Goal: Task Accomplishment & Management: Use online tool/utility

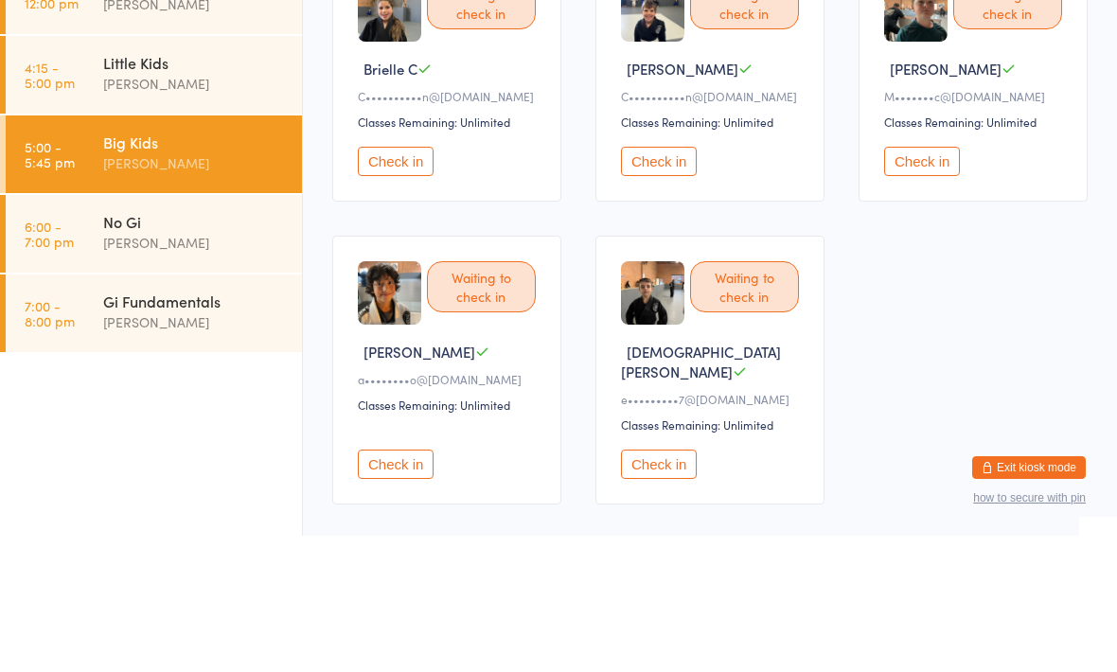
scroll to position [135, 0]
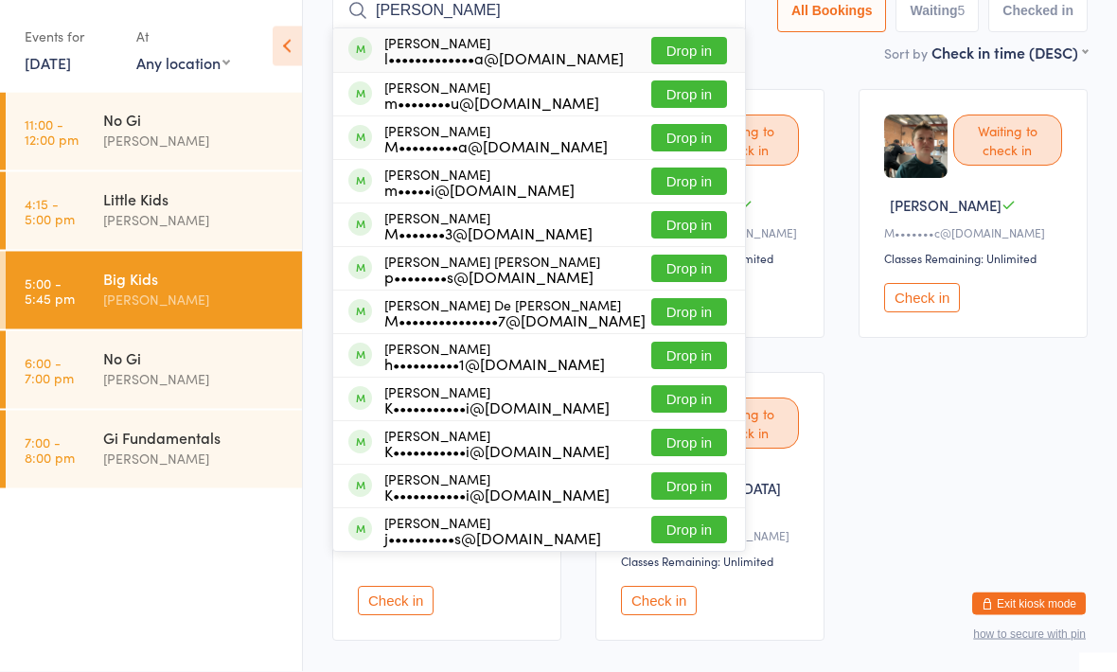
type input "[PERSON_NAME]"
click at [662, 38] on button "Drop in" at bounding box center [689, 51] width 76 height 27
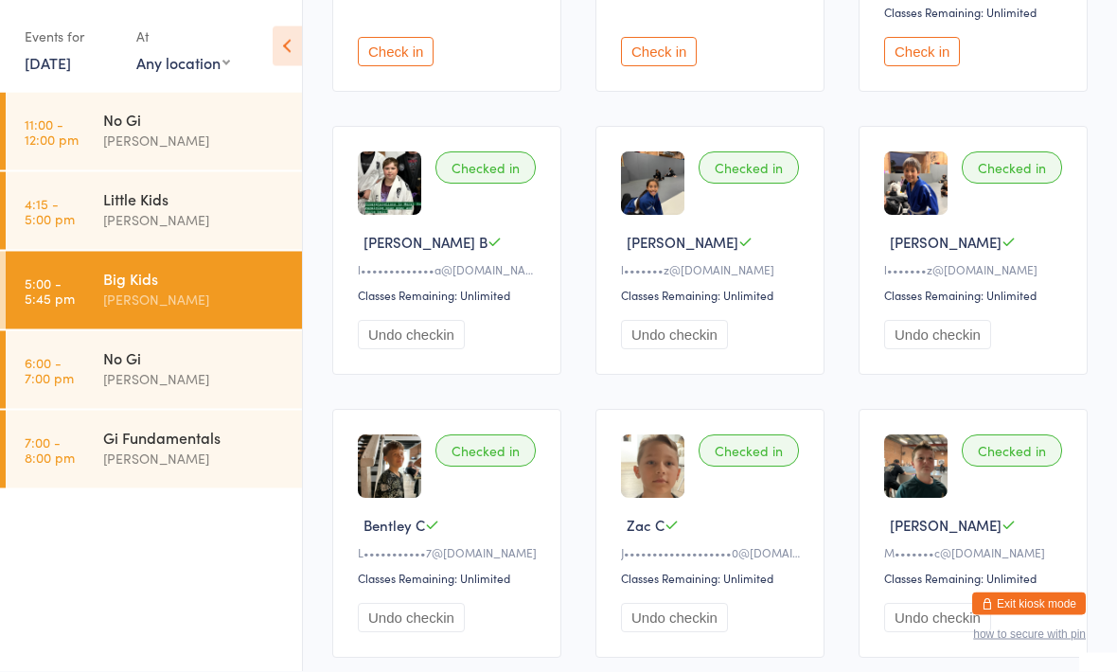
scroll to position [0, 0]
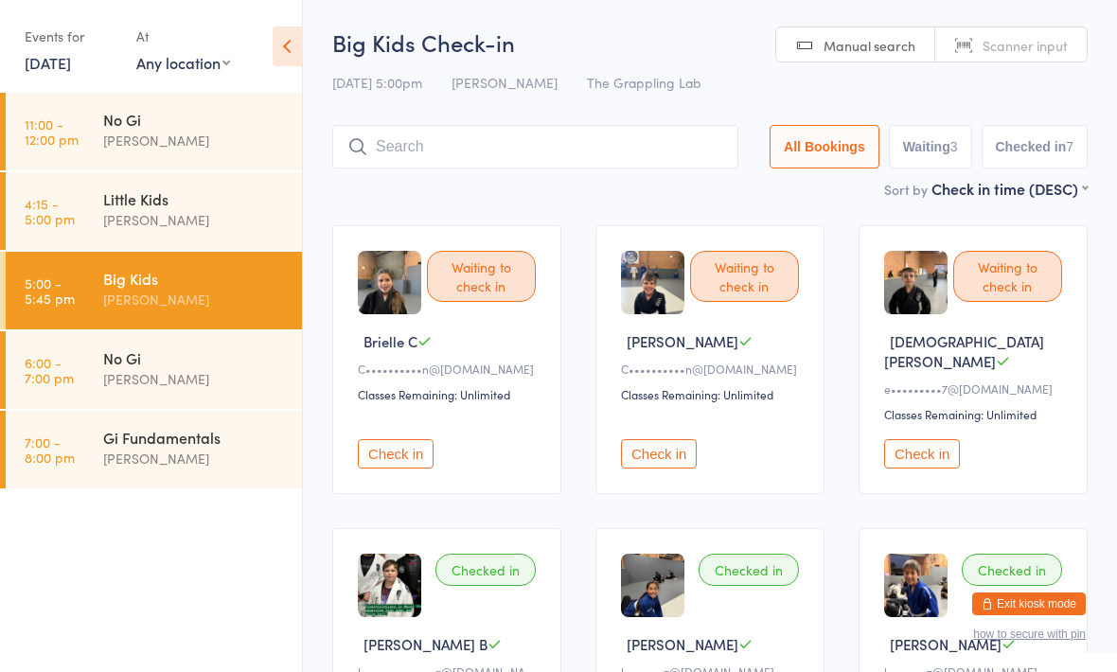
click at [615, 157] on input "search" at bounding box center [535, 147] width 406 height 44
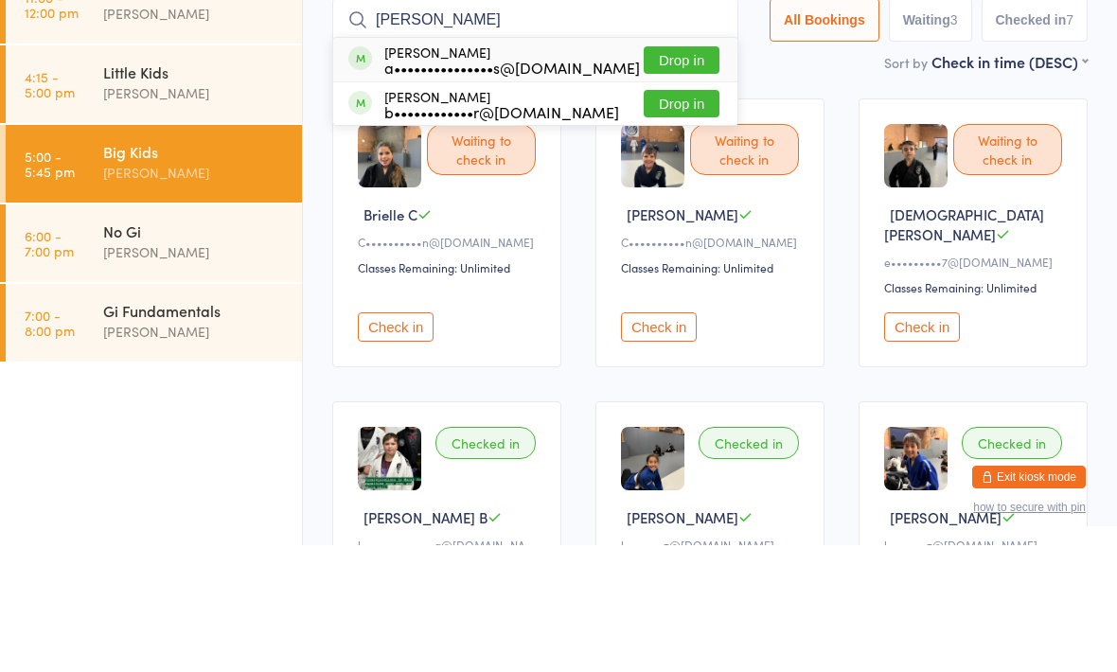
type input "[PERSON_NAME]"
click at [661, 173] on button "Drop in" at bounding box center [682, 186] width 76 height 27
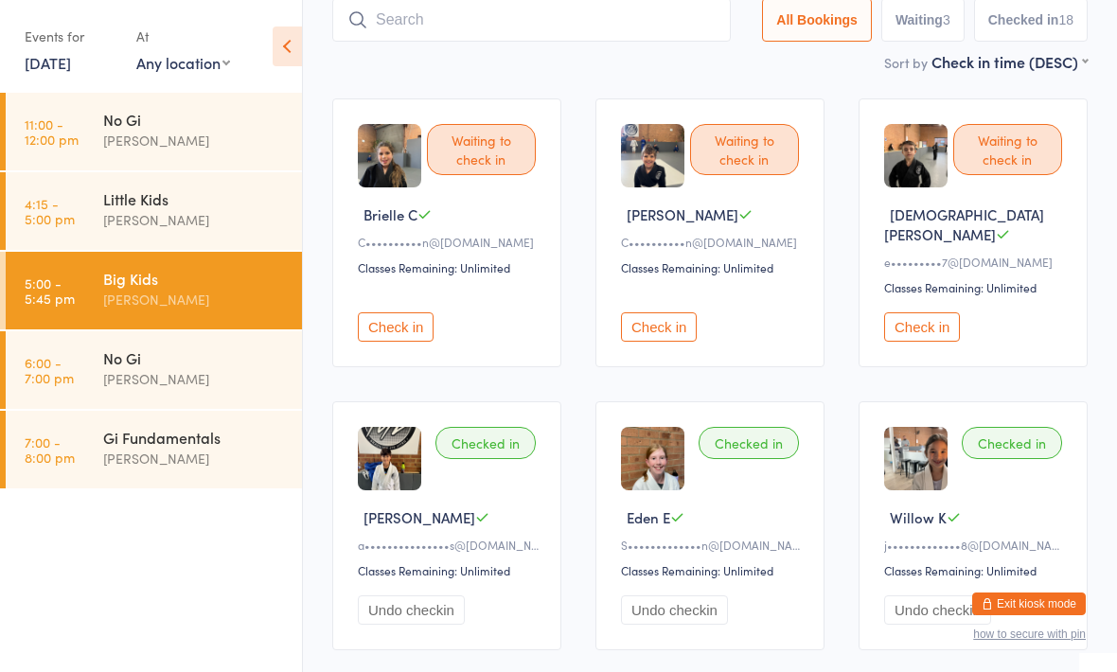
click at [436, 42] on input "search" at bounding box center [531, 20] width 398 height 44
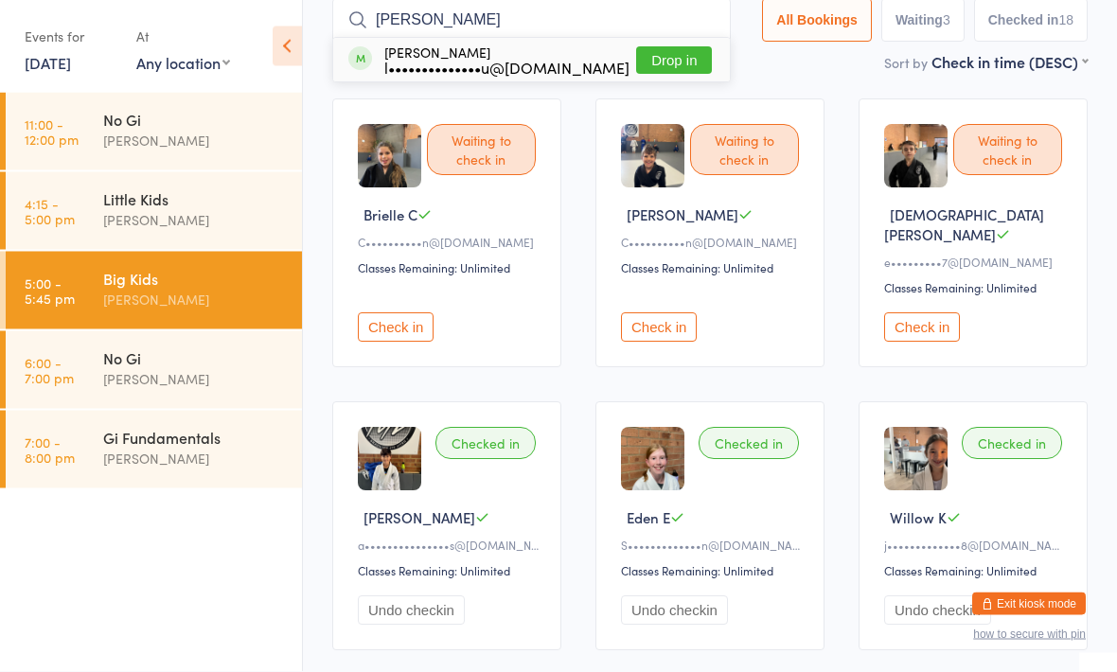
type input "[PERSON_NAME]"
click at [679, 49] on button "Drop in" at bounding box center [674, 60] width 76 height 27
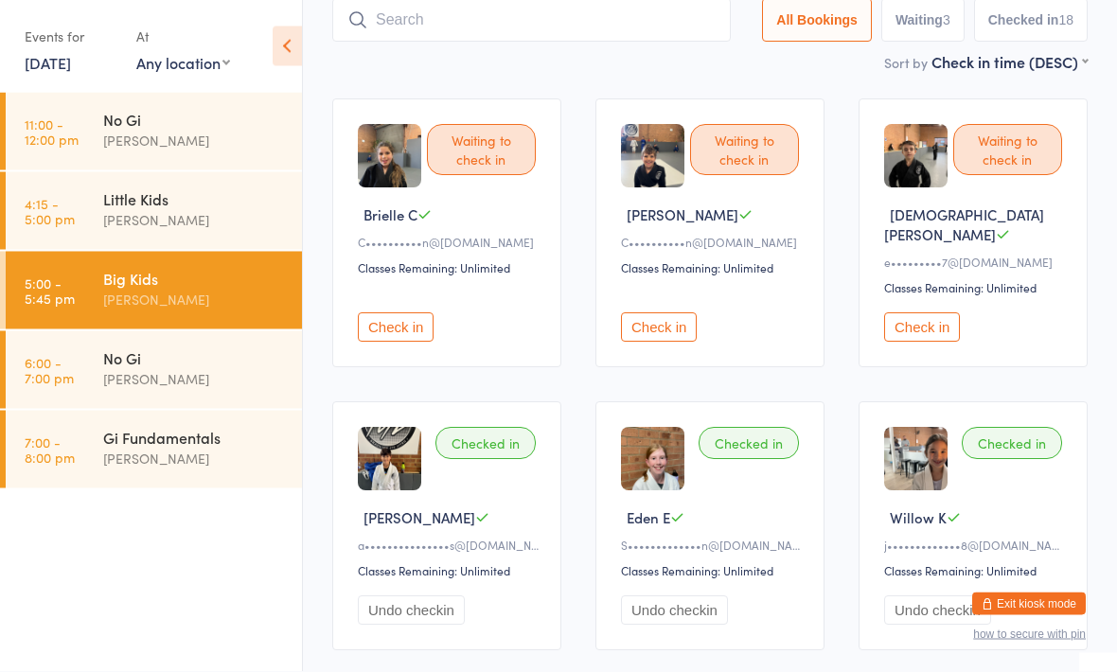
scroll to position [127, 0]
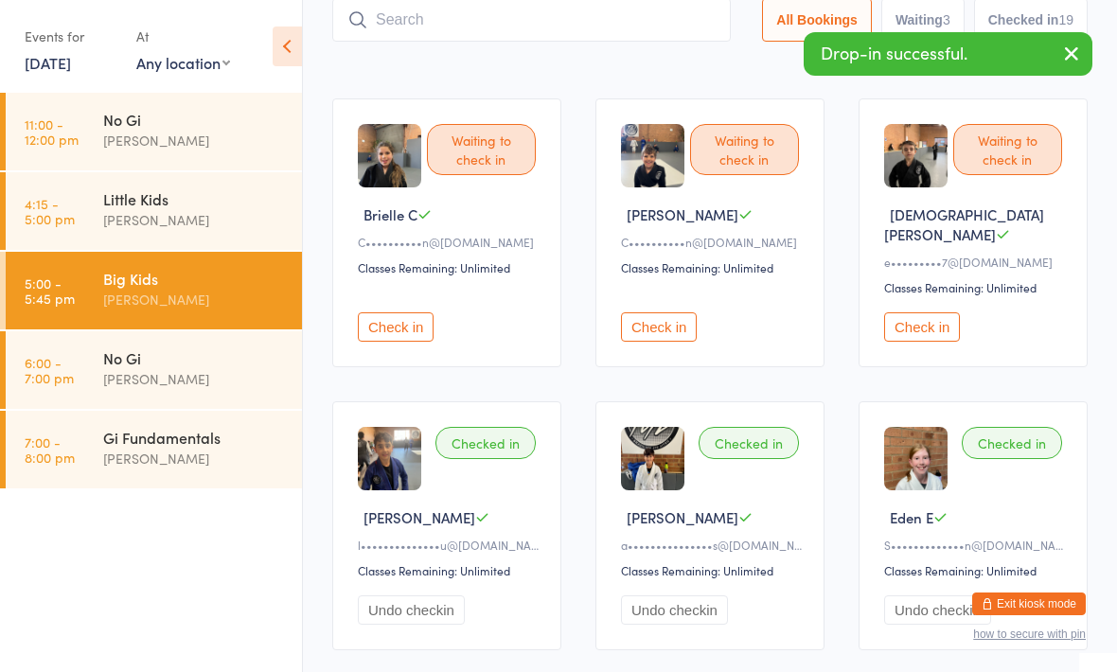
click at [458, 9] on input "search" at bounding box center [531, 20] width 398 height 44
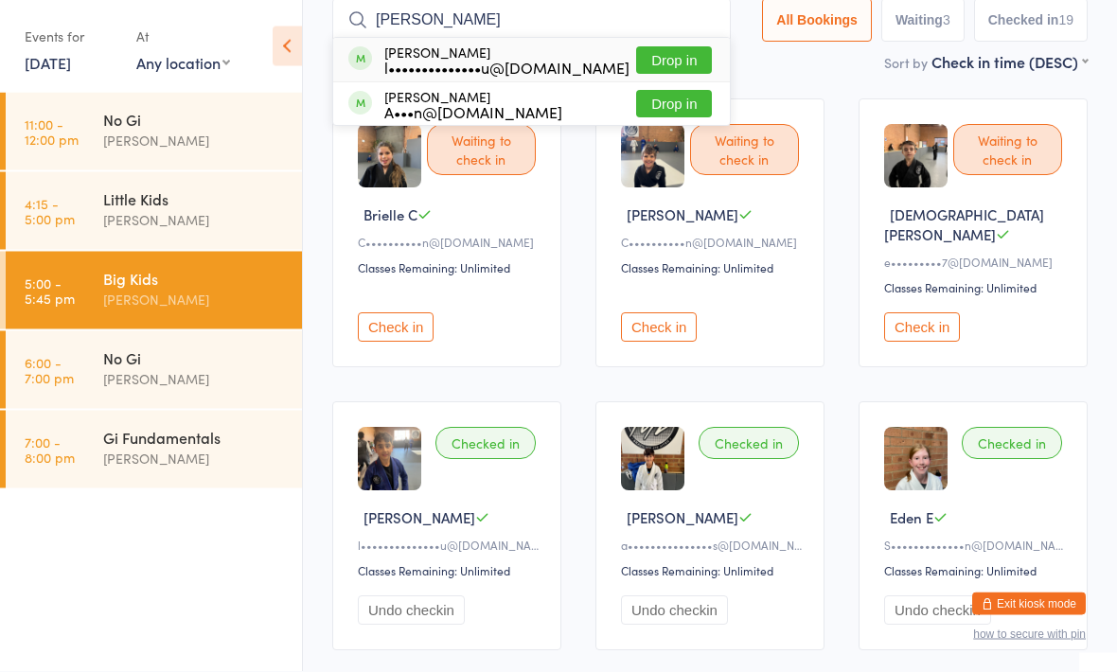
type input "[PERSON_NAME]"
click at [657, 58] on button "Drop in" at bounding box center [674, 60] width 76 height 27
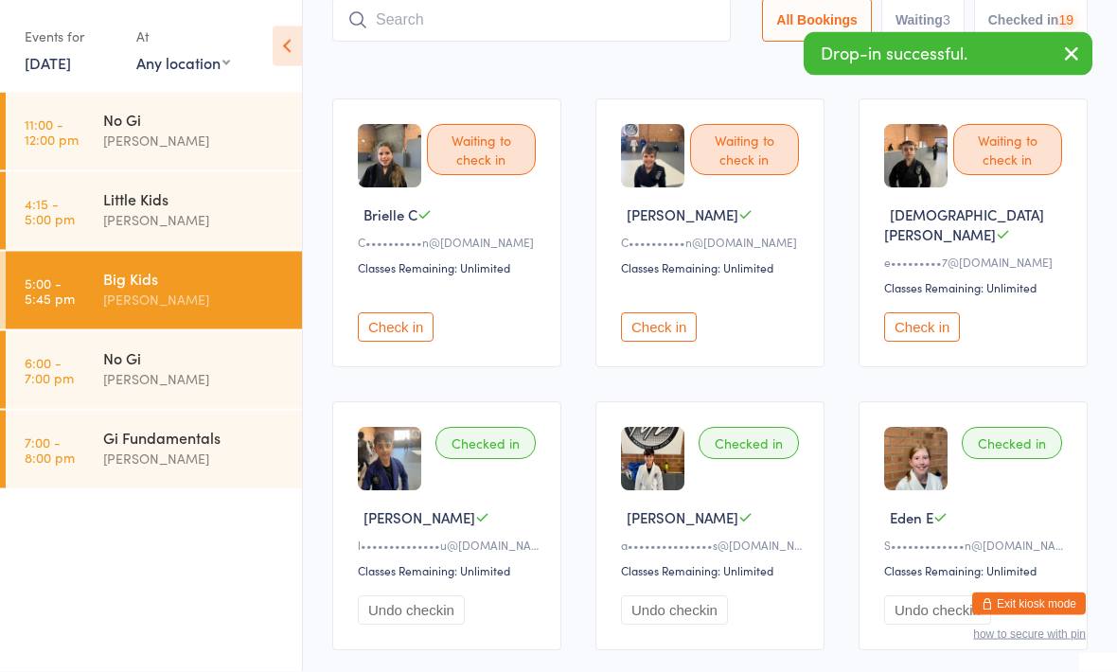
scroll to position [127, 0]
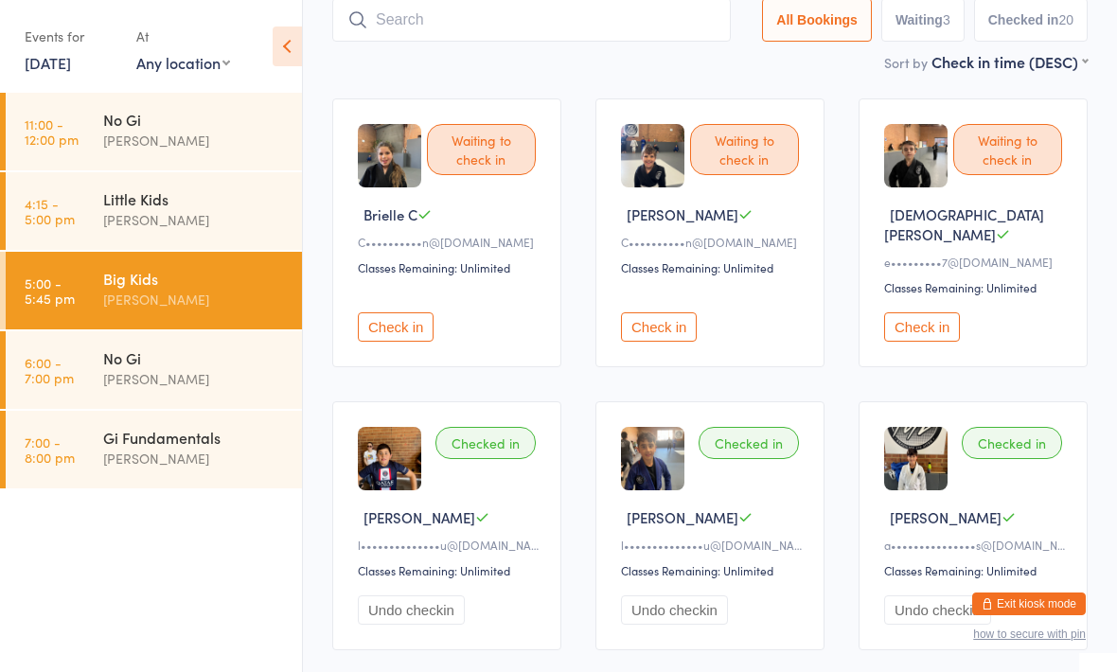
click at [541, 23] on input "search" at bounding box center [531, 20] width 398 height 44
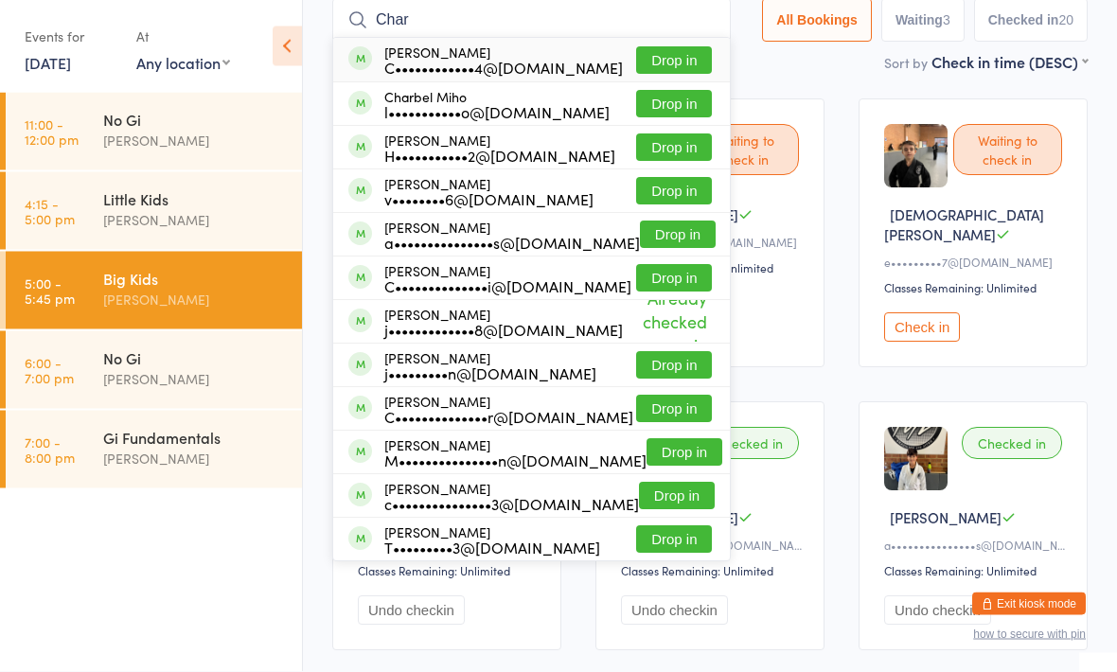
type input "Char"
click at [640, 235] on button "Drop in" at bounding box center [678, 234] width 76 height 27
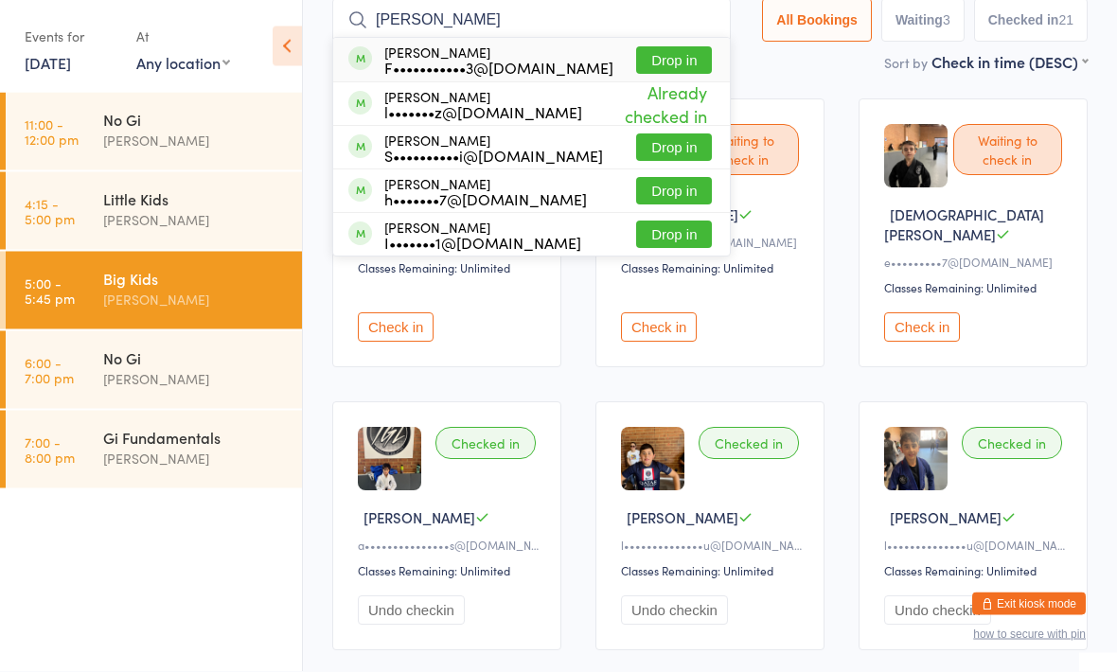
type input "[PERSON_NAME]"
click at [650, 178] on button "Drop in" at bounding box center [674, 191] width 76 height 27
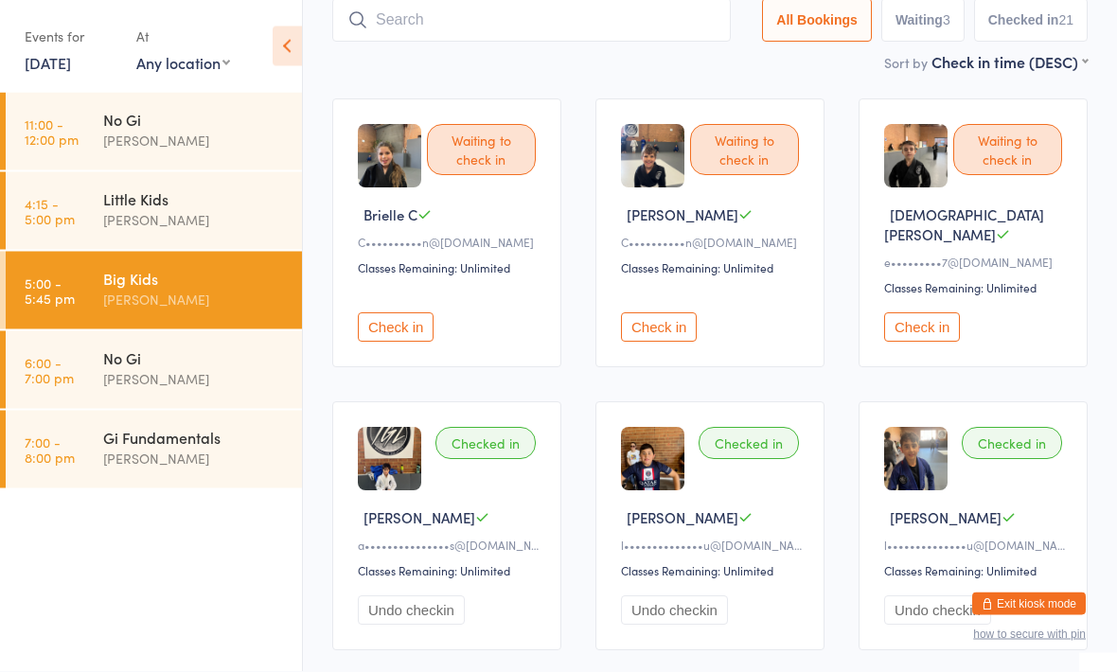
scroll to position [127, 0]
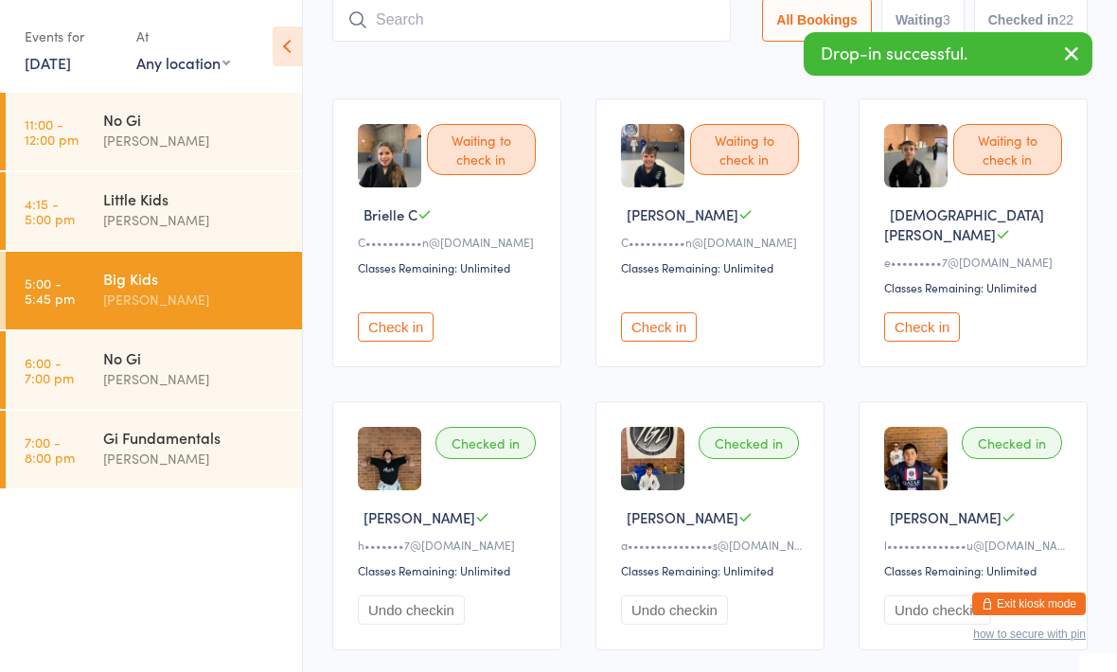
click at [345, 27] on input "search" at bounding box center [531, 20] width 398 height 44
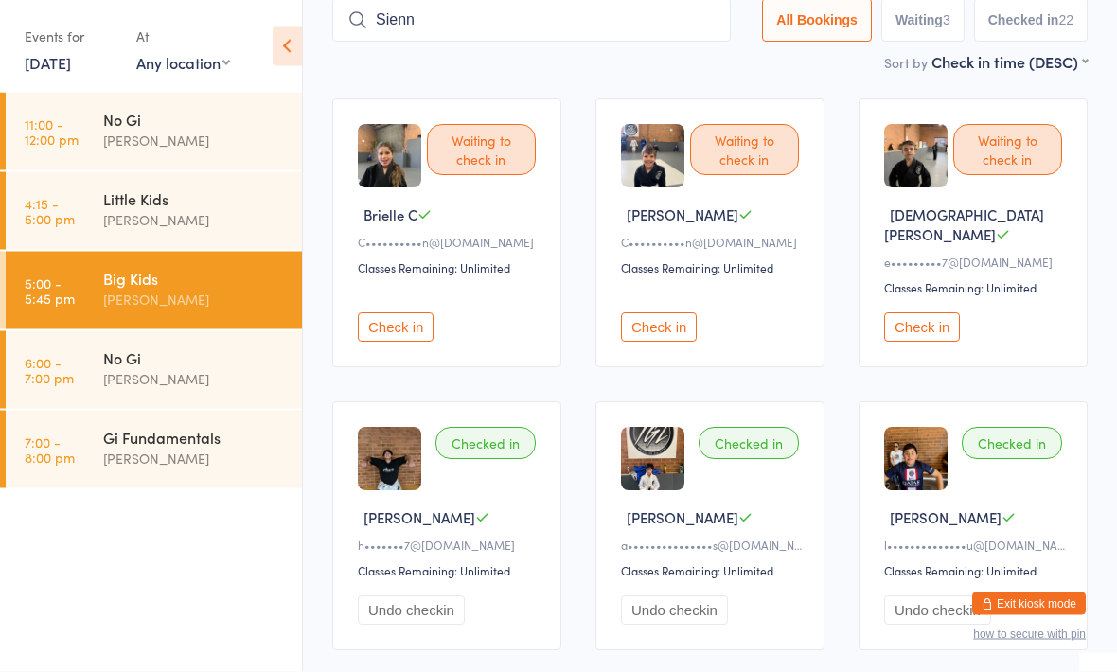
type input "Sienna"
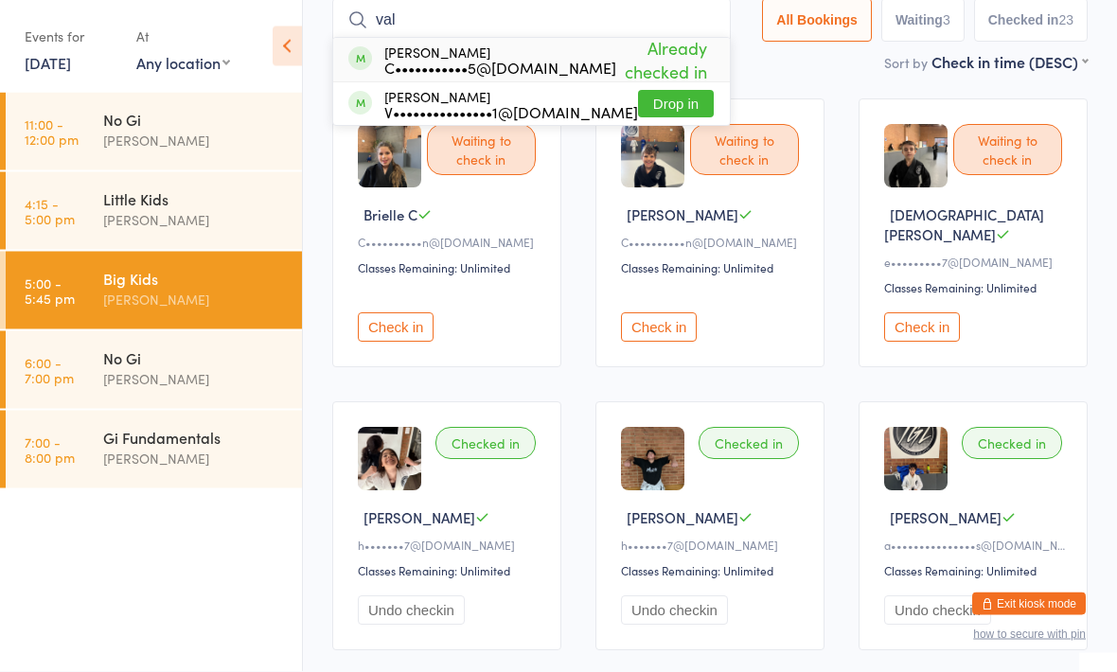
type input "val"
click at [660, 96] on button "Drop in" at bounding box center [676, 104] width 76 height 27
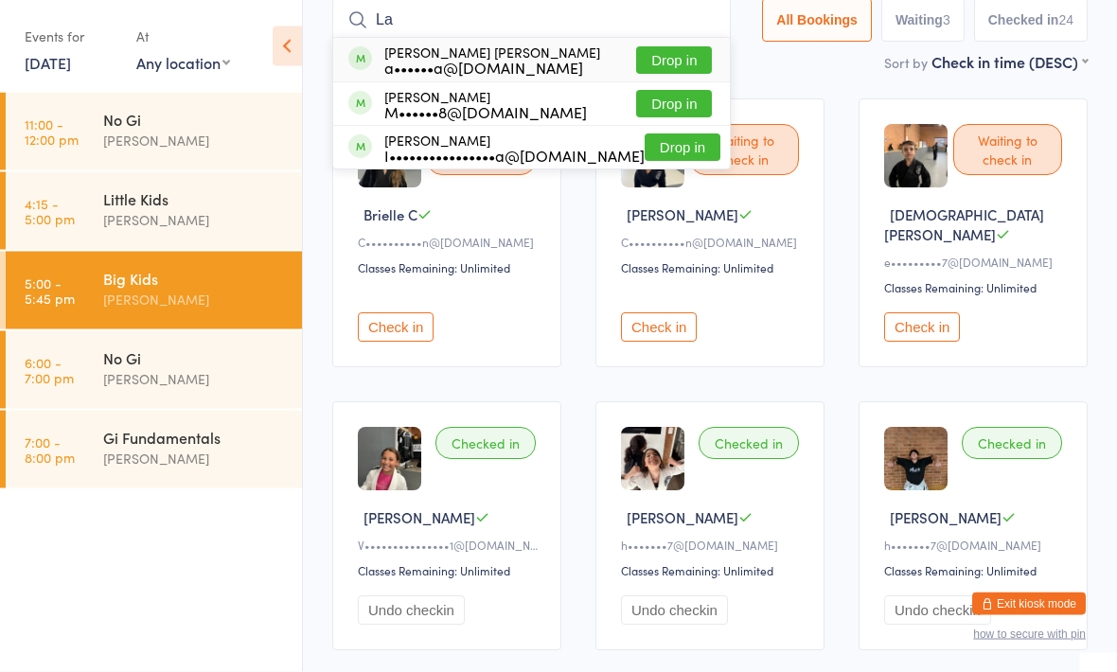
type input "L"
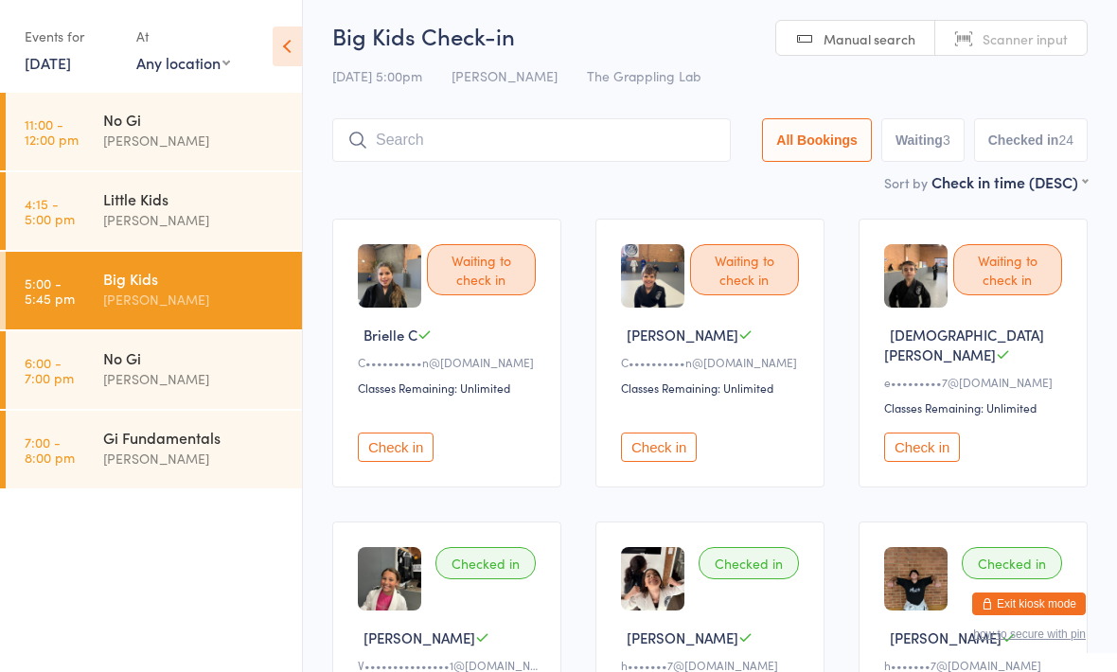
scroll to position [0, 0]
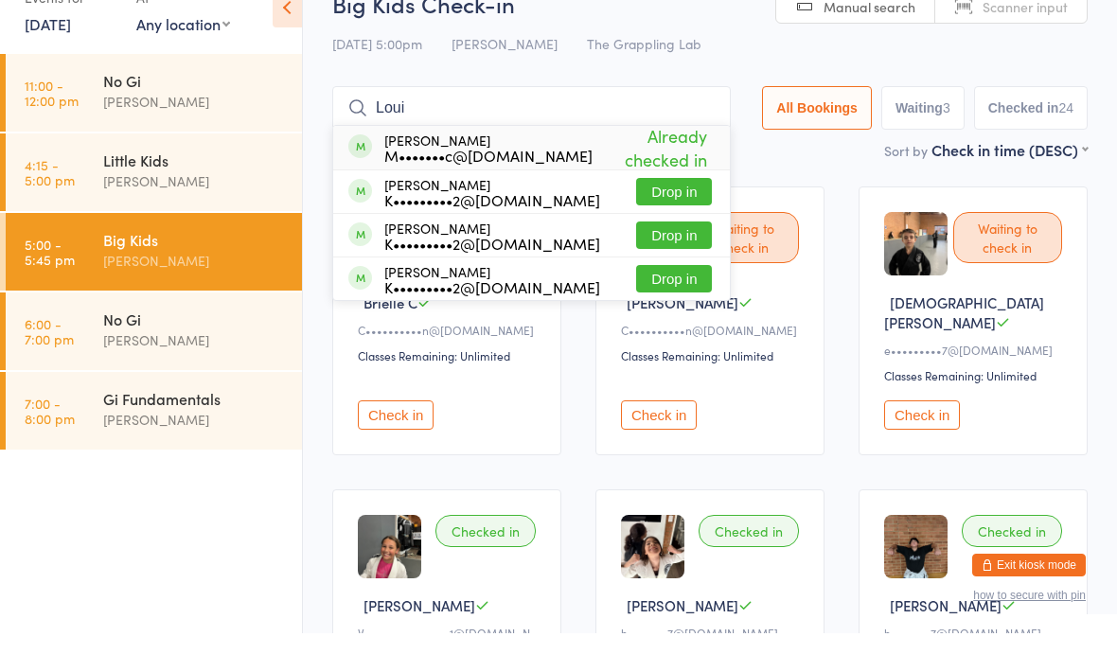
type input "Loui"
click at [504, 186] on div "M•••••••c@[DOMAIN_NAME]" at bounding box center [488, 193] width 208 height 15
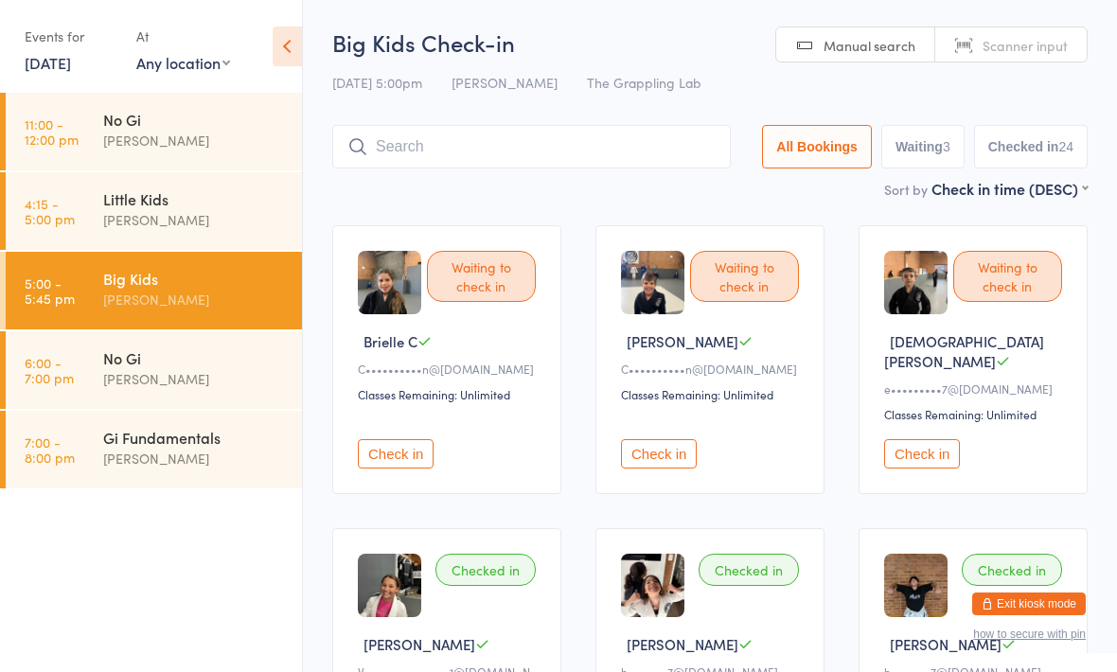
click at [585, 142] on input "search" at bounding box center [531, 147] width 398 height 44
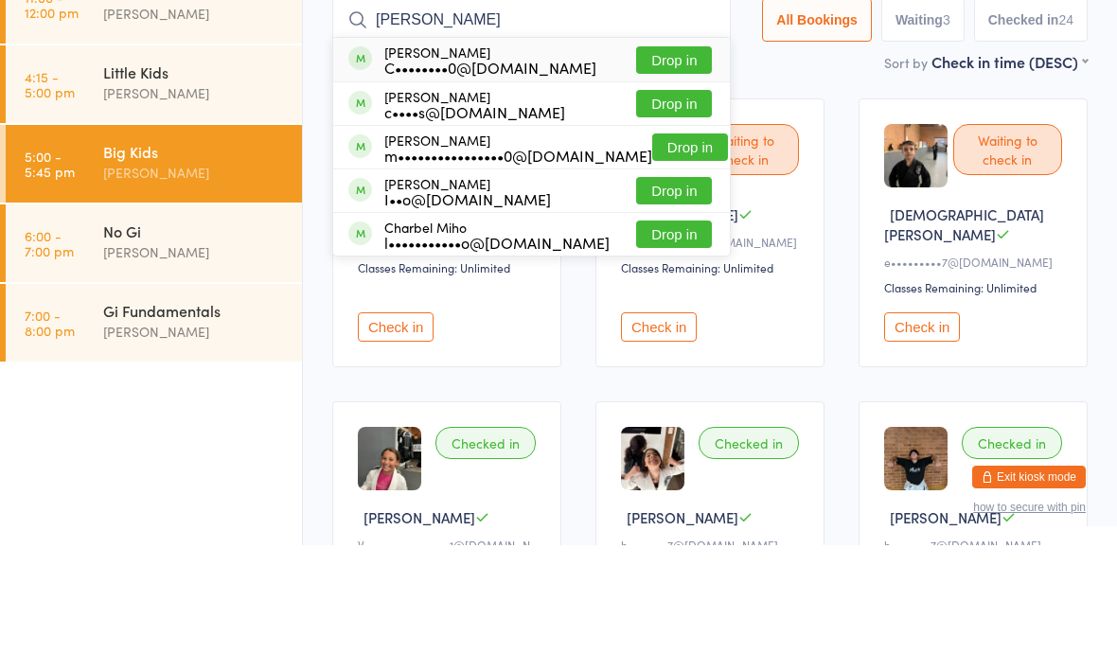
type input "[PERSON_NAME]"
click at [682, 173] on button "Drop in" at bounding box center [674, 186] width 76 height 27
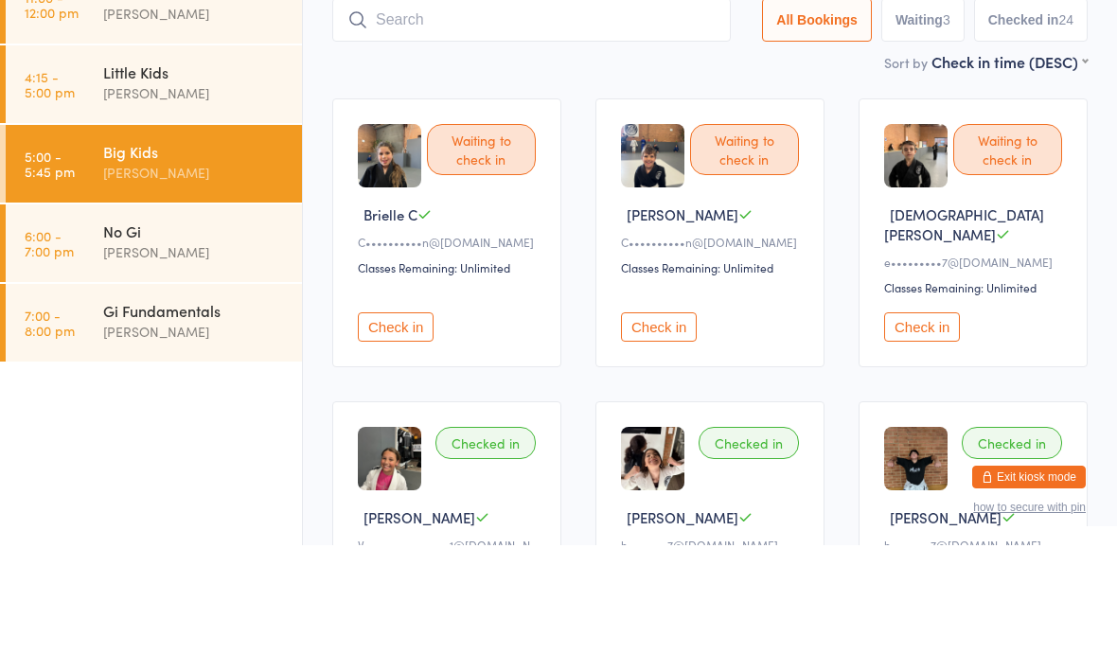
scroll to position [127, 0]
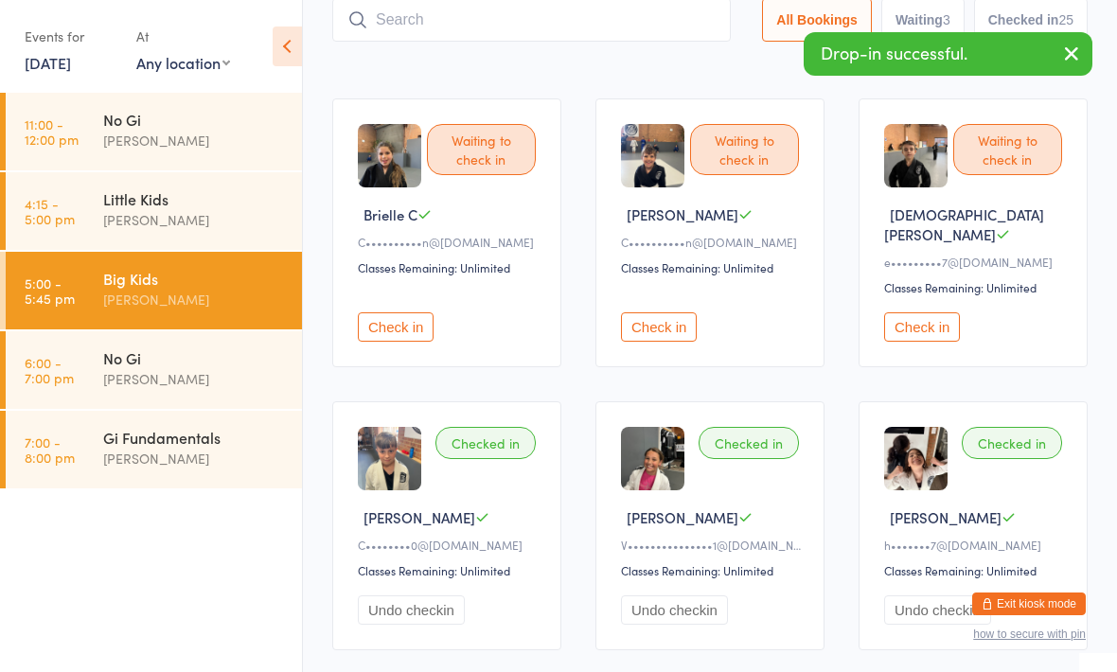
click at [524, 28] on input "search" at bounding box center [531, 20] width 398 height 44
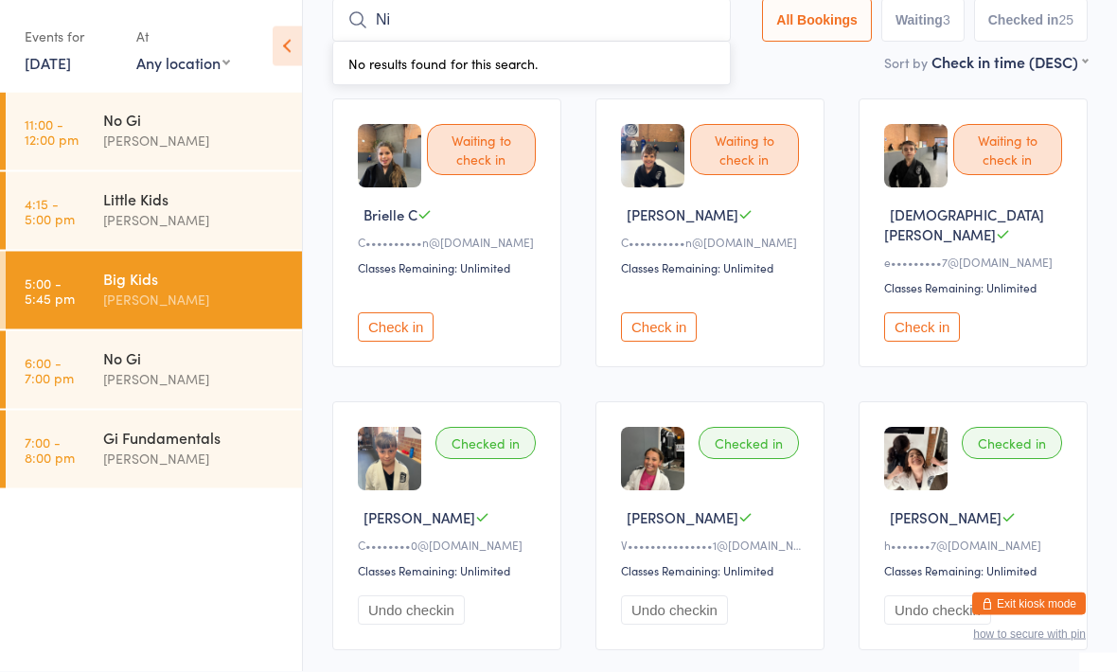
type input "N"
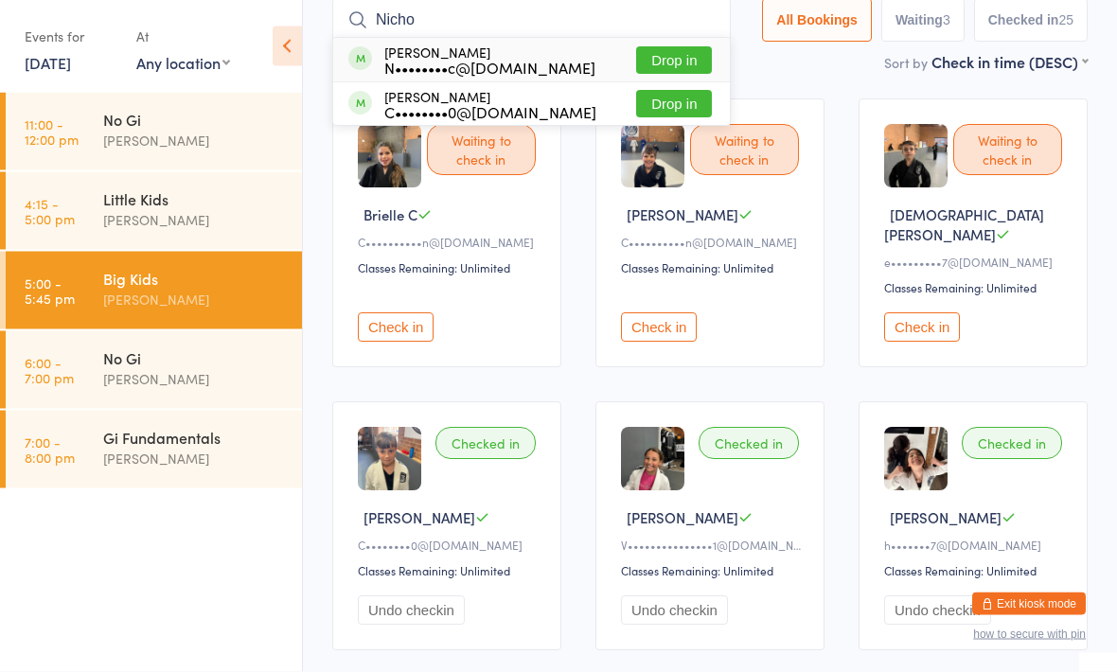
type input "Nicho"
click at [664, 113] on button "Drop in" at bounding box center [674, 104] width 76 height 27
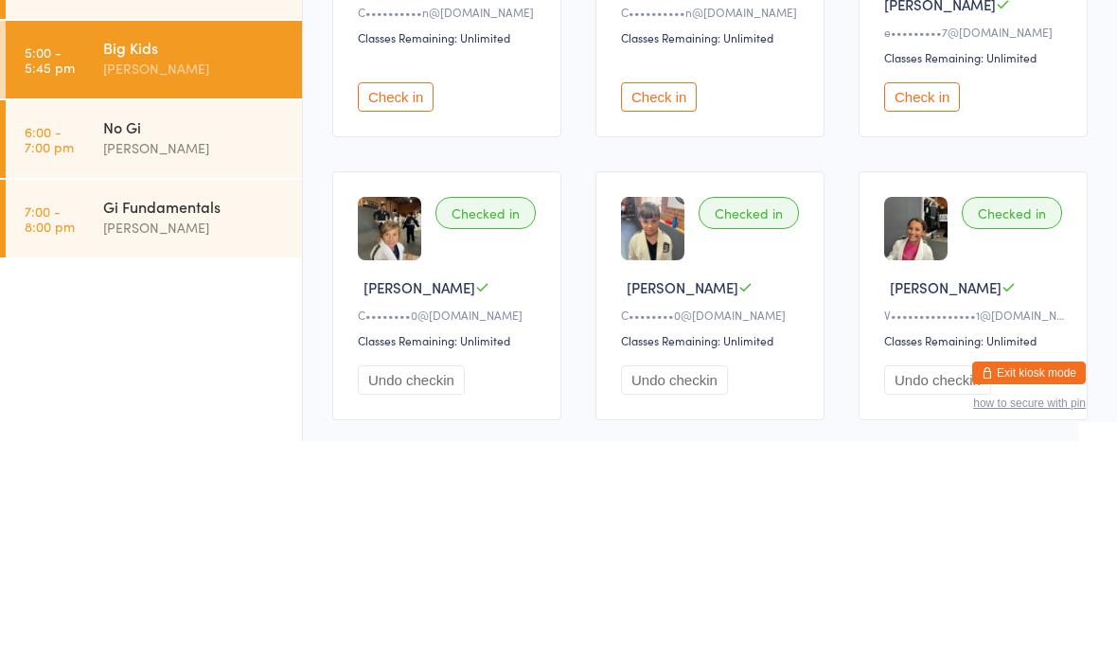
scroll to position [0, 0]
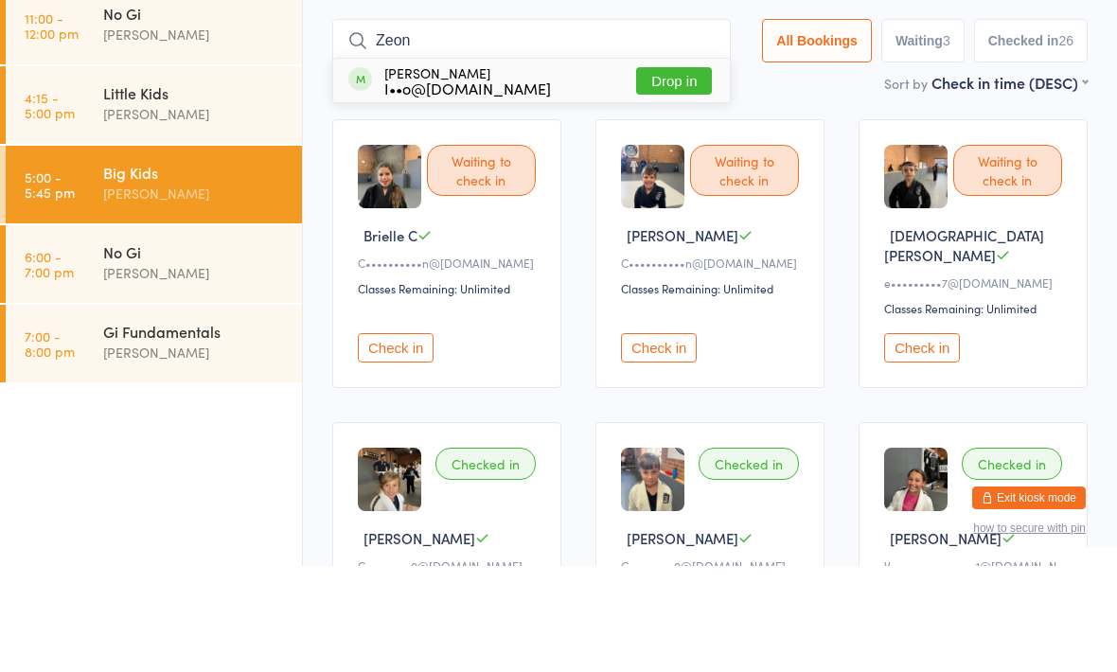
type input "Zeon"
click at [433, 186] on div "I••o@[DOMAIN_NAME]" at bounding box center [467, 193] width 167 height 15
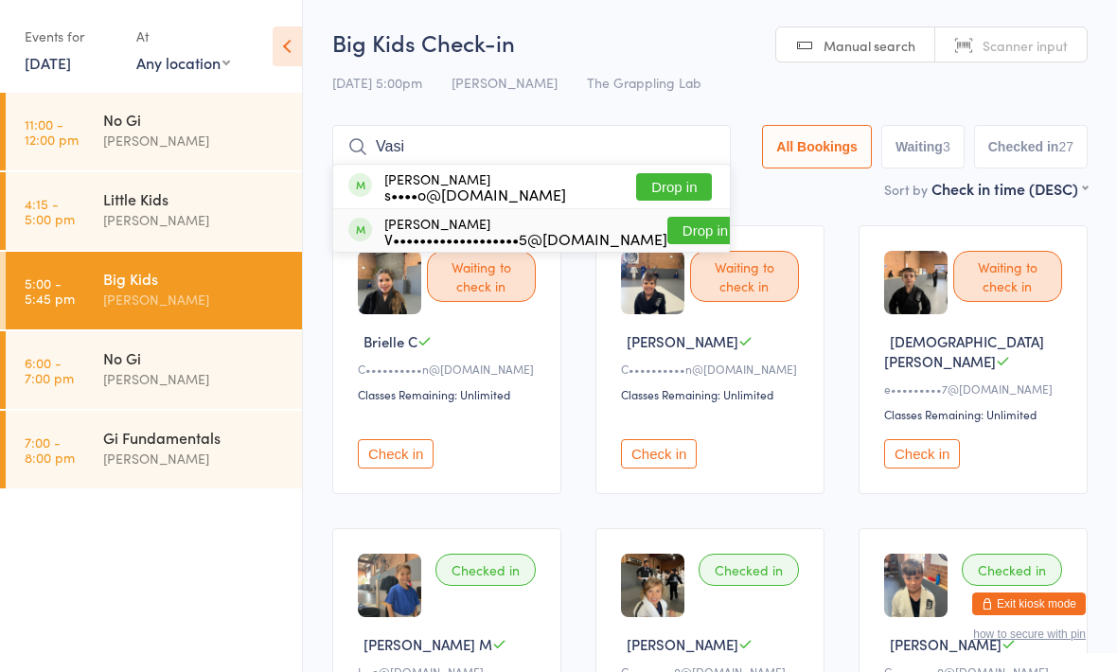
type input "Vasi"
click at [452, 246] on div "V•••••••••••••••••••5@[DOMAIN_NAME]" at bounding box center [525, 238] width 283 height 15
